Goal: Transaction & Acquisition: Purchase product/service

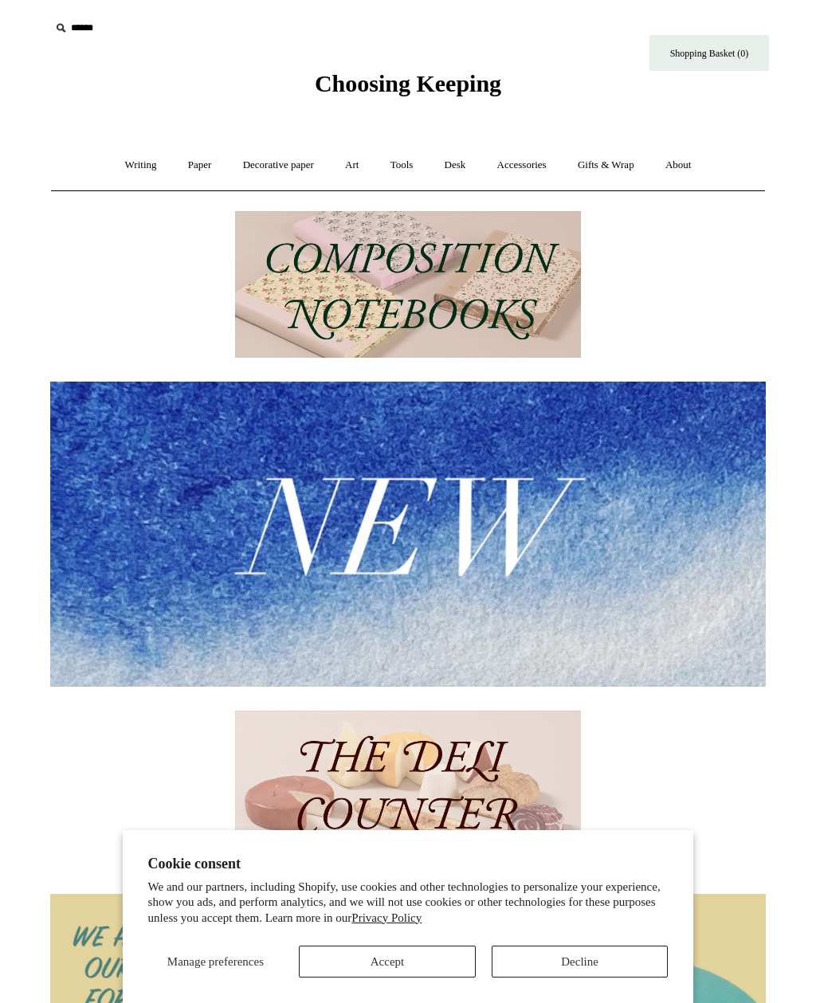
click at [351, 163] on link "Art +" at bounding box center [352, 165] width 42 height 42
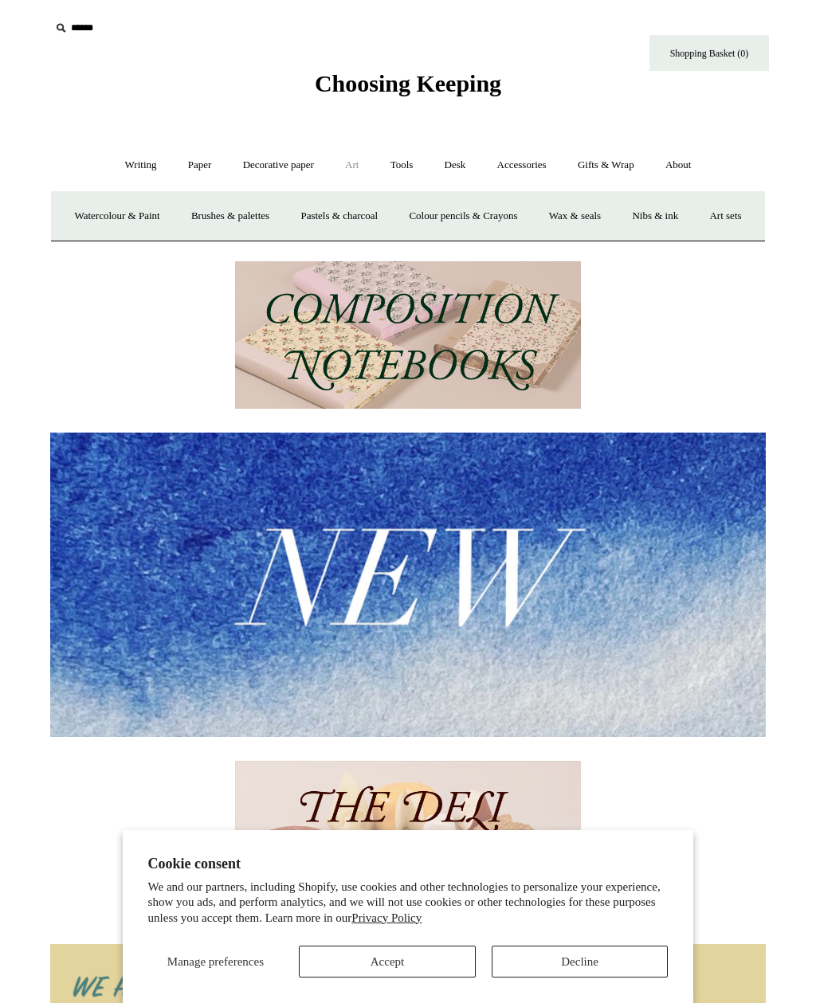
click at [523, 168] on link "Accessories +" at bounding box center [522, 165] width 78 height 42
click at [539, 957] on button "Decline" at bounding box center [580, 962] width 177 height 32
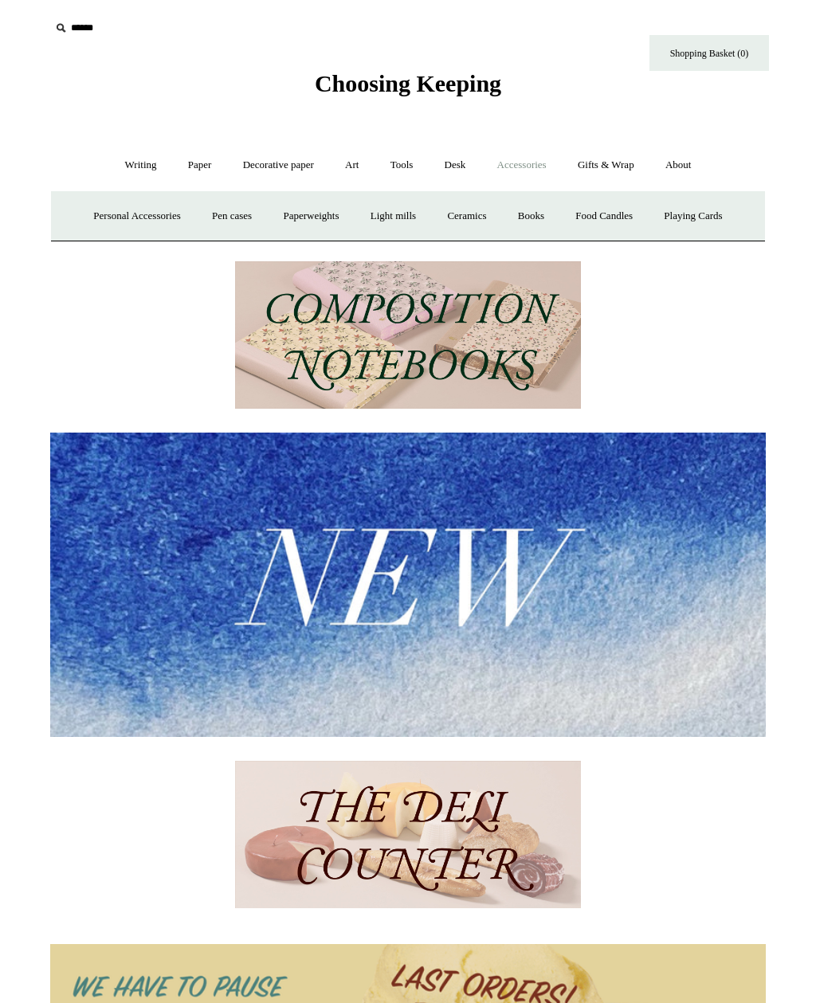
click at [605, 166] on link "Gifts & Wrap +" at bounding box center [605, 165] width 85 height 42
click at [449, 218] on link "Tags & labels" at bounding box center [446, 216] width 85 height 42
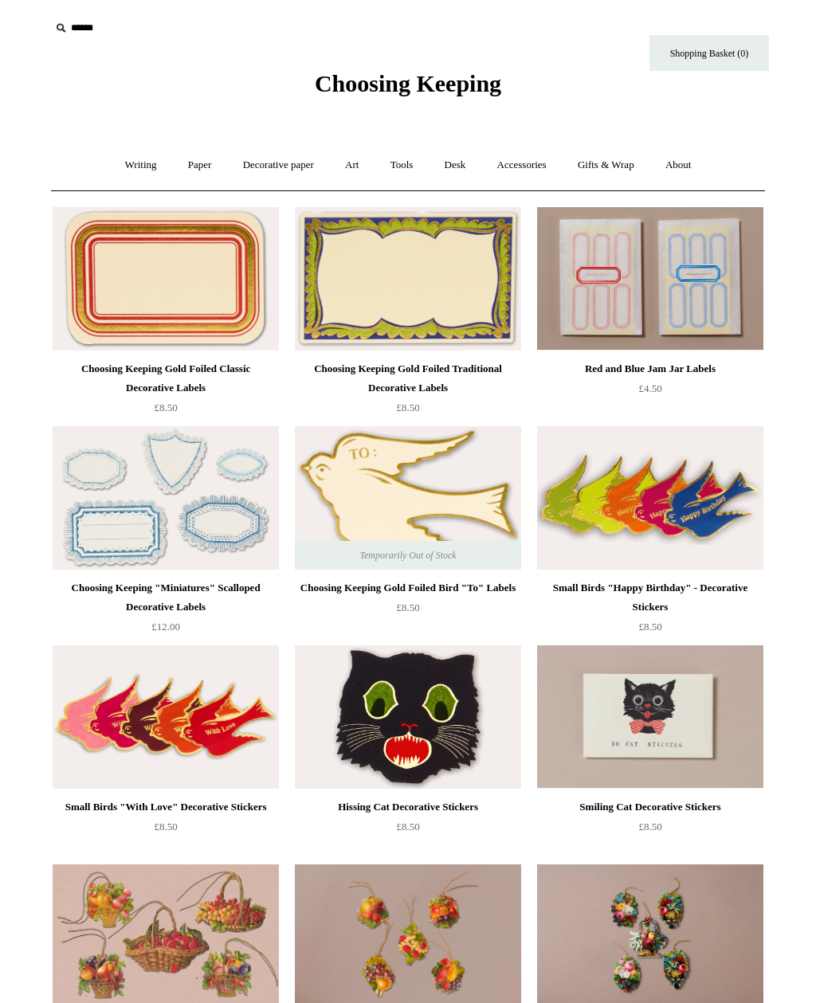
click at [611, 168] on link "Gifts & Wrap +" at bounding box center [605, 165] width 85 height 42
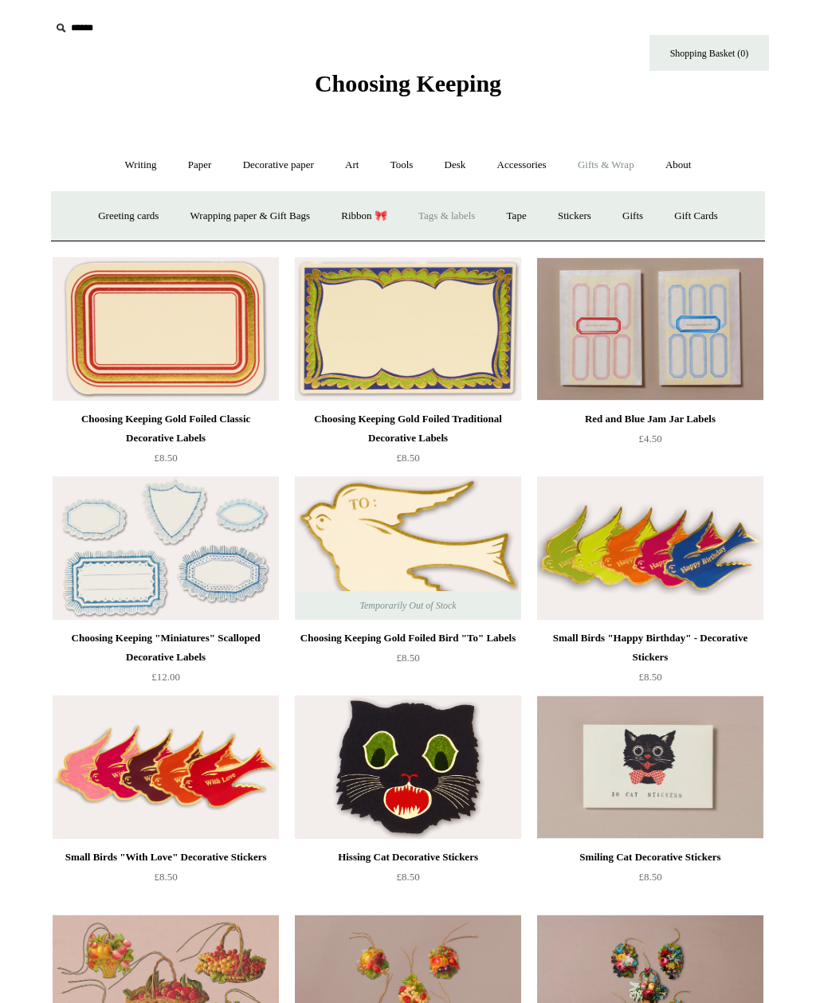
click at [527, 217] on link "Tape" at bounding box center [516, 216] width 49 height 42
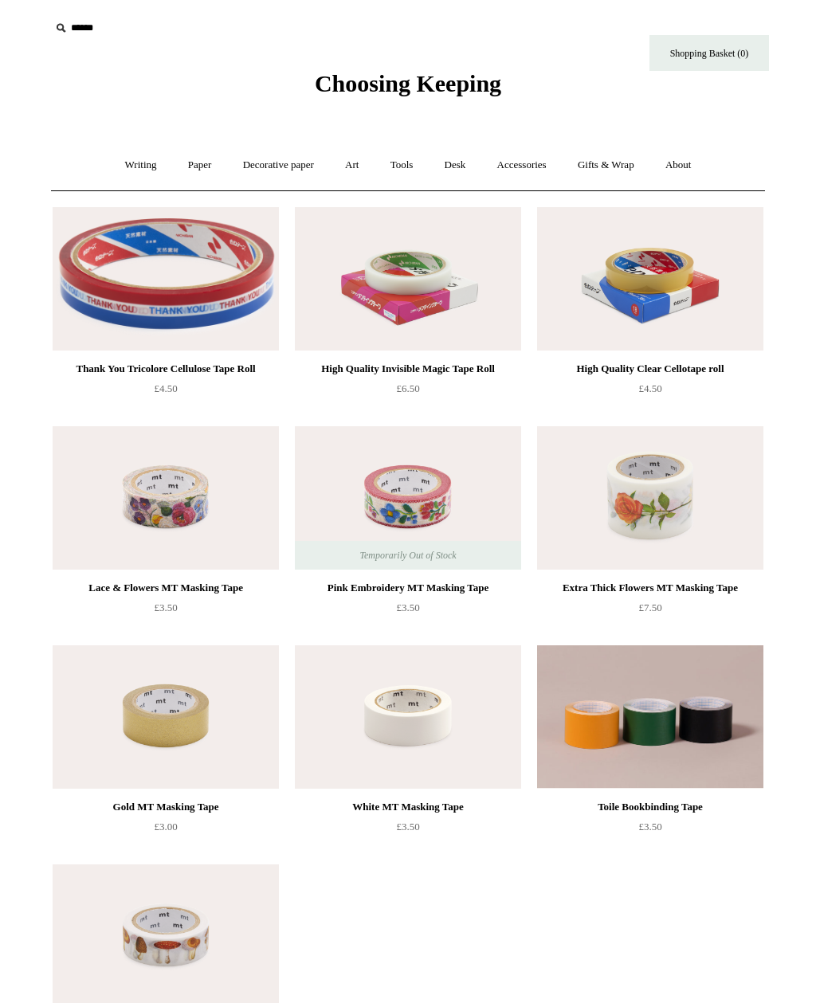
click at [133, 163] on link "Writing +" at bounding box center [141, 165] width 61 height 42
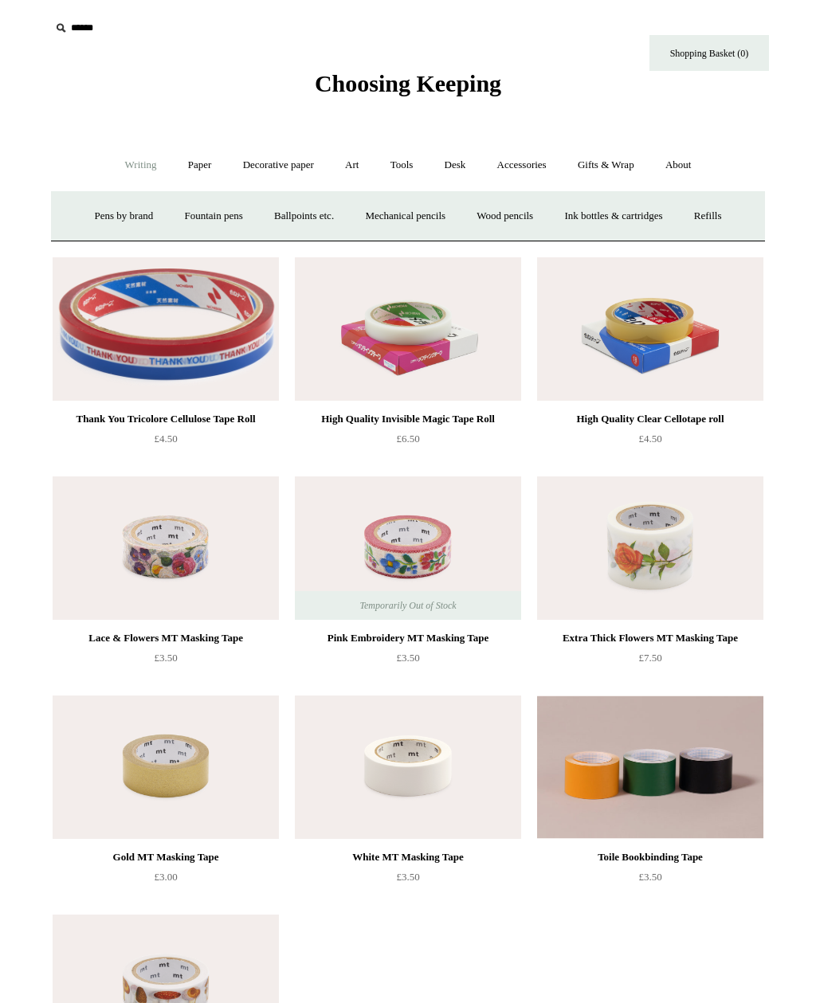
click at [522, 163] on link "Accessories +" at bounding box center [522, 165] width 78 height 42
click at [603, 163] on link "Gifts & Wrap +" at bounding box center [605, 165] width 85 height 42
click at [582, 210] on link "Stickers" at bounding box center [574, 216] width 62 height 42
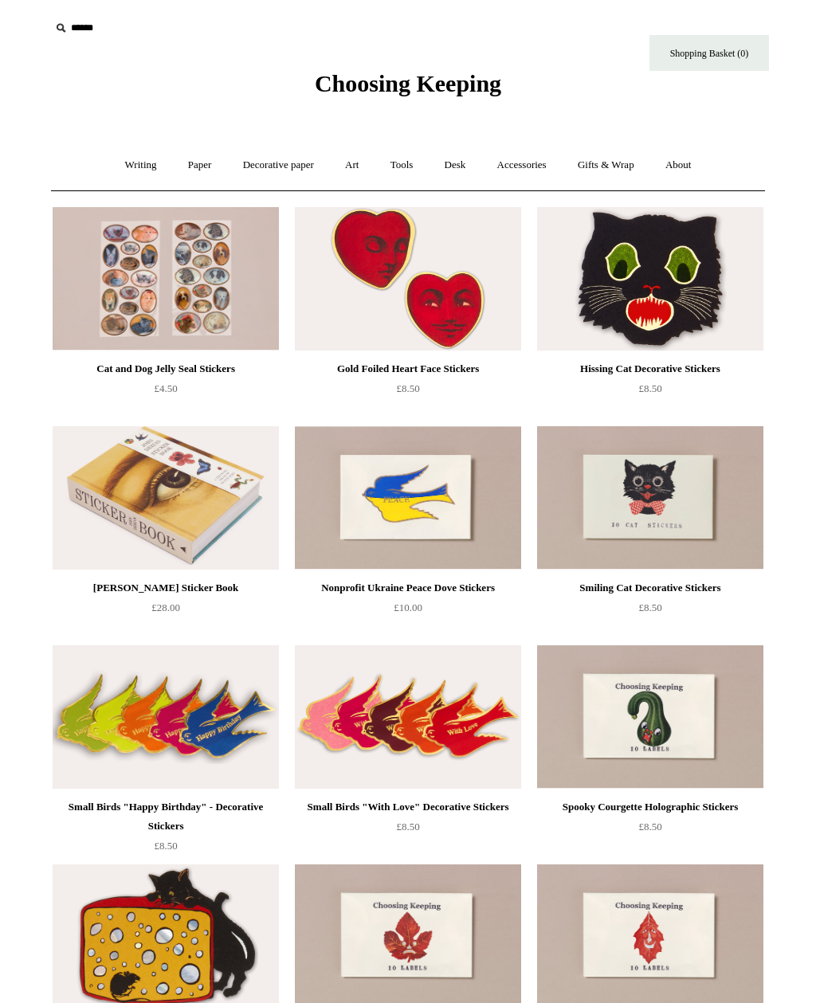
click at [615, 169] on link "Gifts & Wrap +" at bounding box center [605, 165] width 85 height 42
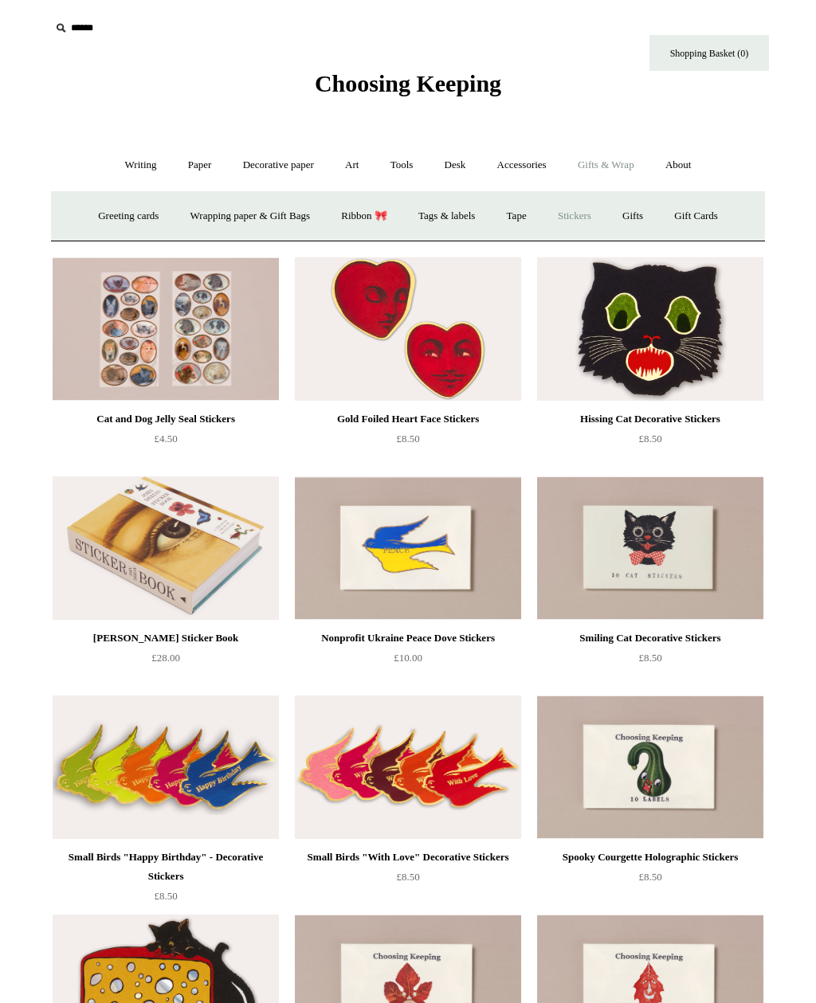
click at [646, 218] on link "Gifts +" at bounding box center [632, 216] width 49 height 42
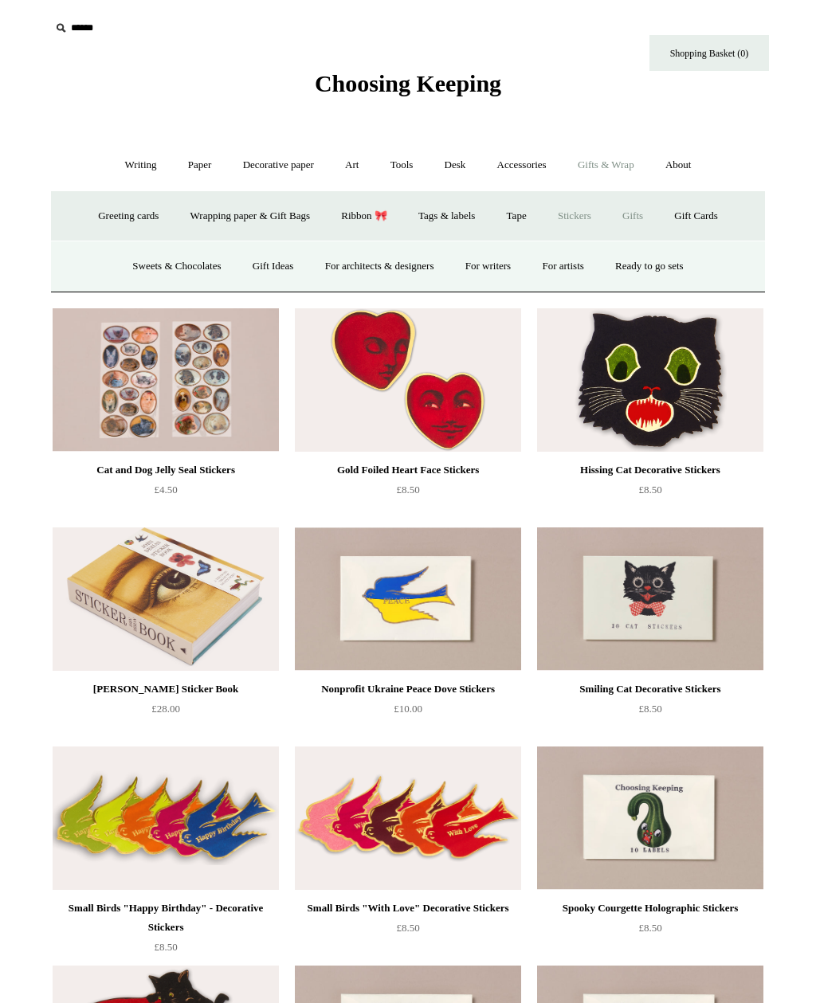
click at [80, 25] on input "text" at bounding box center [148, 28] width 196 height 29
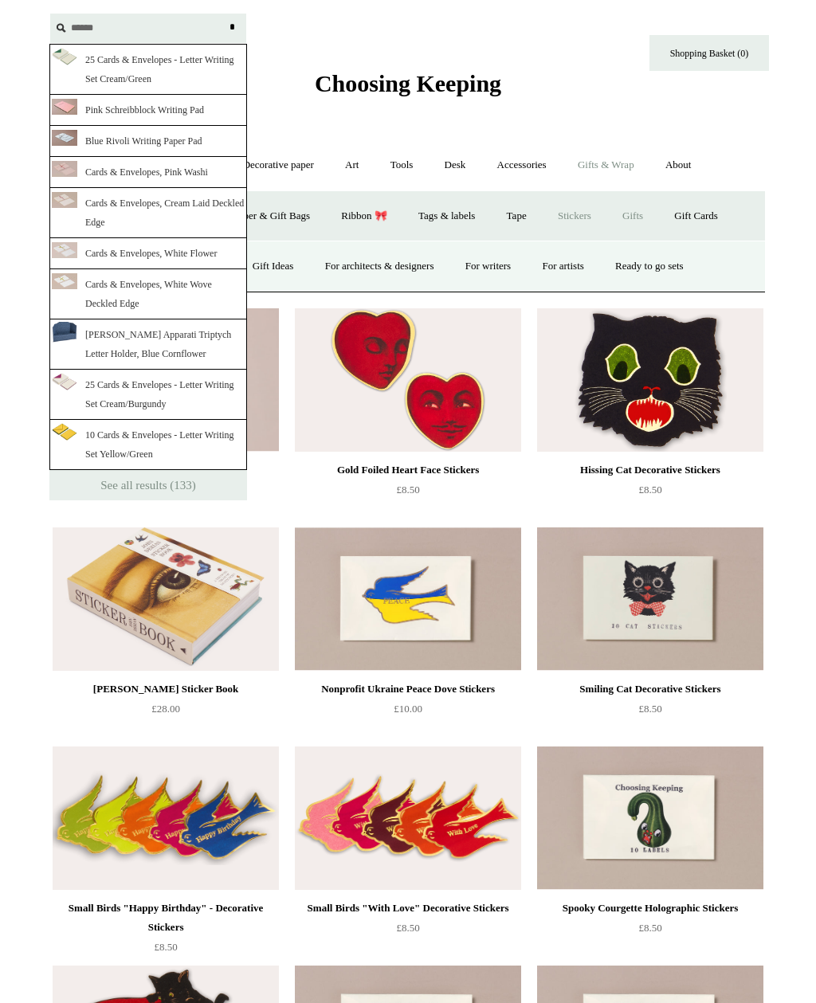
type input "******"
click at [116, 485] on link "See all results (133)" at bounding box center [148, 485] width 198 height 30
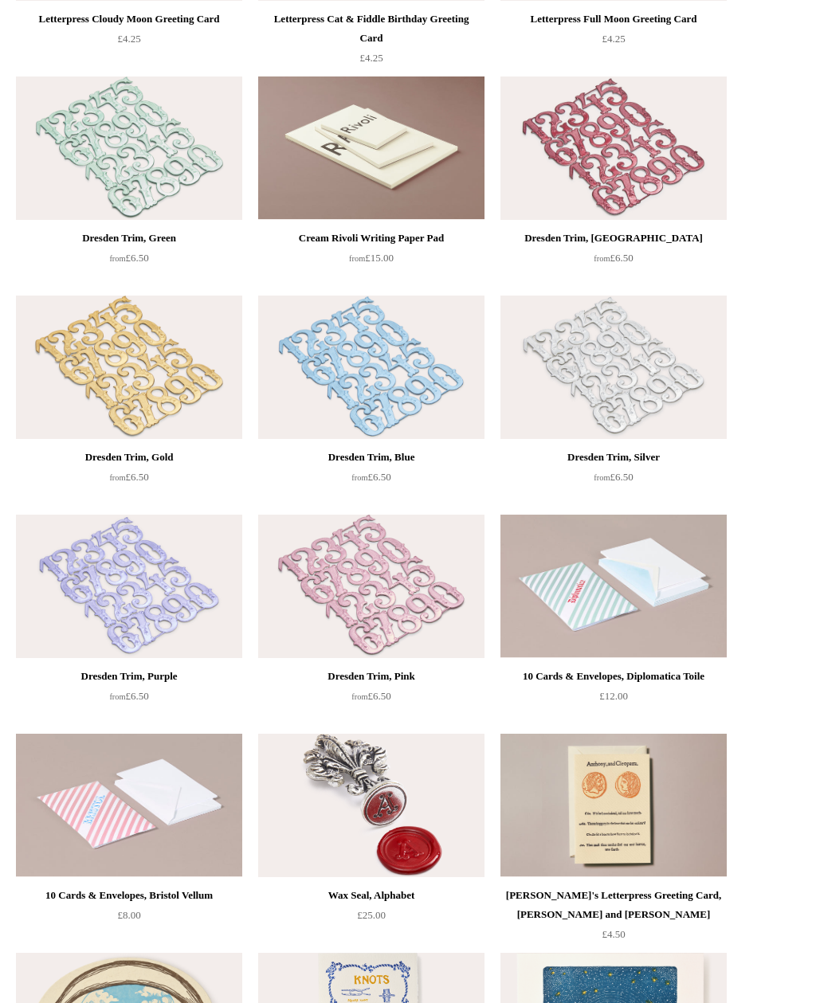
scroll to position [1957, 0]
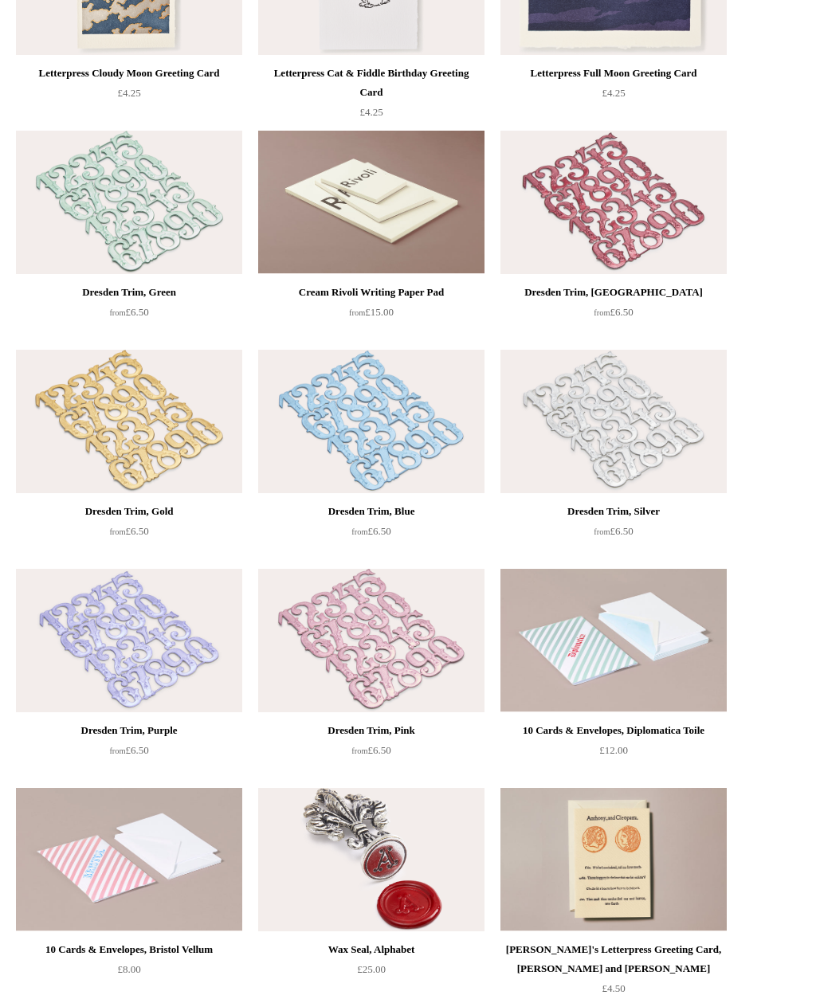
click at [110, 422] on img at bounding box center [129, 421] width 226 height 143
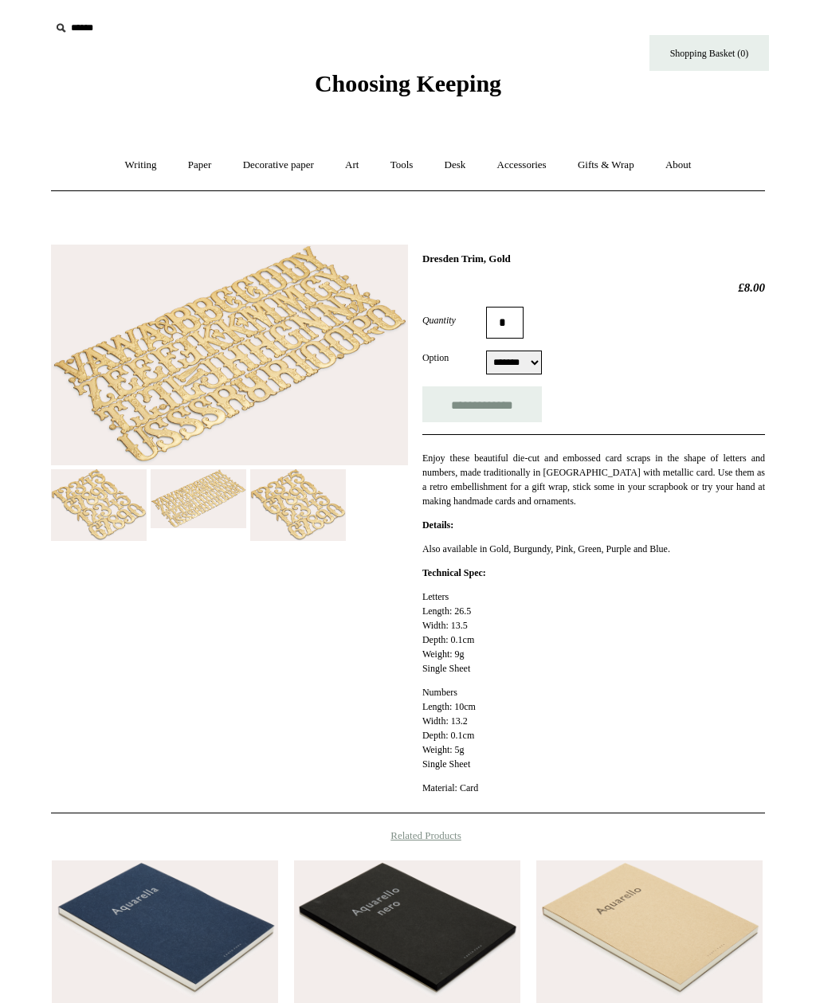
click at [204, 503] on img at bounding box center [199, 498] width 96 height 59
click at [181, 347] on img at bounding box center [229, 355] width 357 height 221
